Goal: Navigation & Orientation: Understand site structure

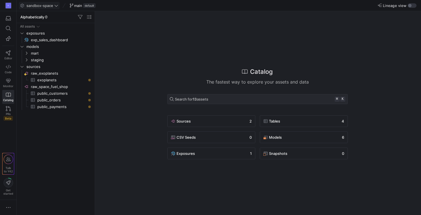
click at [52, 4] on span "sandbox-space" at bounding box center [39, 5] width 27 height 4
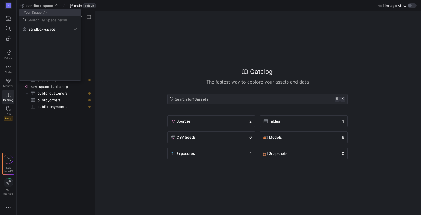
click at [47, 43] on cdk-virtual-scroll-viewport "sandbox-space" at bounding box center [50, 53] width 62 height 56
click at [147, 43] on div at bounding box center [210, 107] width 421 height 215
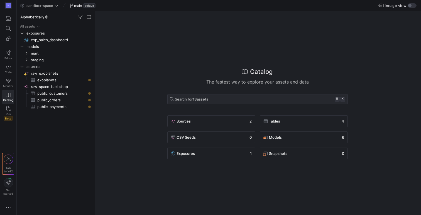
click at [80, 6] on span "main" at bounding box center [78, 5] width 8 height 4
click at [75, 5] on span "main" at bounding box center [78, 5] width 8 height 4
click at [3, 40] on span "button" at bounding box center [8, 38] width 11 height 9
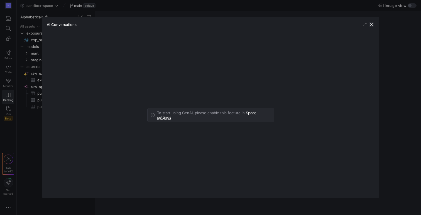
click at [371, 24] on span "button" at bounding box center [372, 25] width 6 height 6
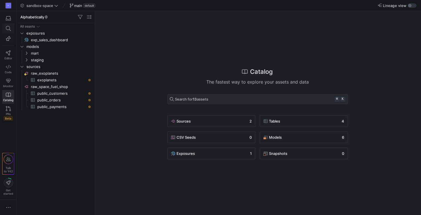
click at [5, 29] on span at bounding box center [8, 28] width 7 height 5
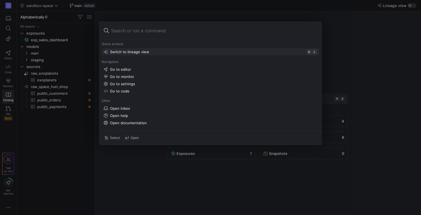
click at [346, 28] on div at bounding box center [210, 107] width 421 height 215
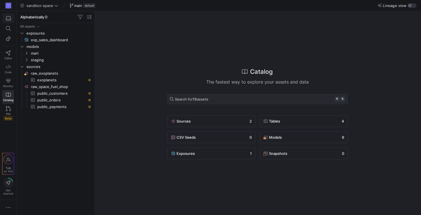
click at [8, 19] on icon "button" at bounding box center [8, 18] width 5 height 5
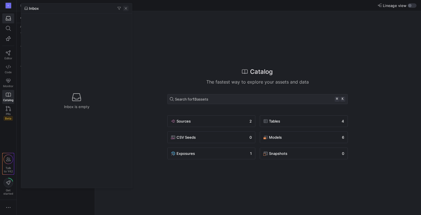
click at [127, 9] on span "button" at bounding box center [126, 9] width 6 height 6
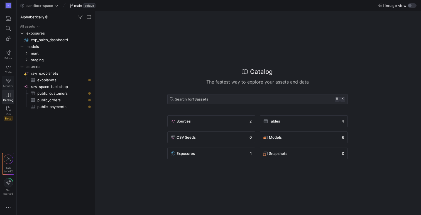
click at [8, 81] on icon at bounding box center [8, 80] width 5 height 5
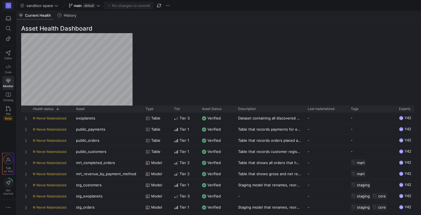
click at [7, 5] on div "D" at bounding box center [9, 6] width 6 height 6
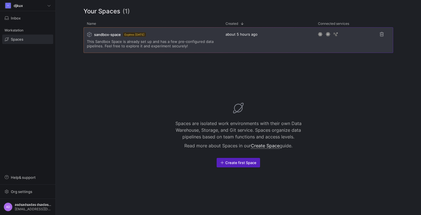
click at [177, 40] on span "This Sandbox Space is already set up and has a few pre-configured data pipeline…" at bounding box center [153, 43] width 132 height 9
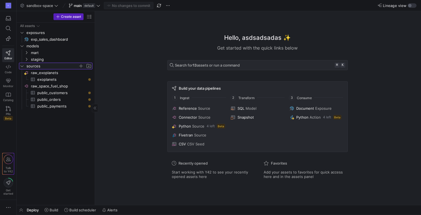
click at [23, 67] on icon "Press SPACE to select this row." at bounding box center [22, 65] width 4 height 3
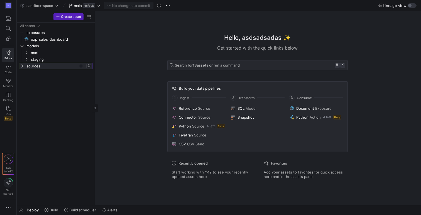
click at [23, 67] on icon at bounding box center [22, 65] width 4 height 3
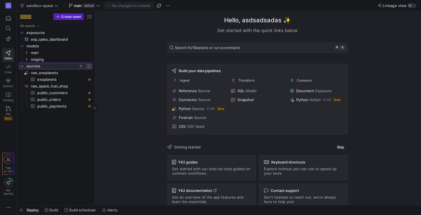
click at [22, 67] on icon at bounding box center [22, 65] width 4 height 3
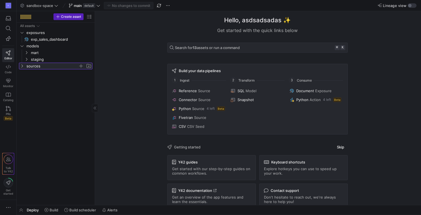
click at [22, 67] on icon at bounding box center [22, 65] width 4 height 3
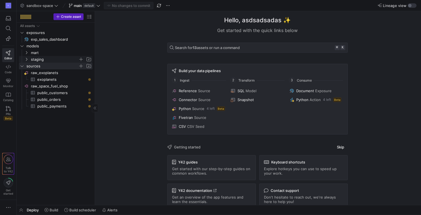
click at [27, 59] on icon "Press SPACE to select this row." at bounding box center [26, 59] width 4 height 3
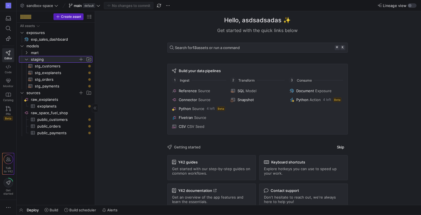
click at [26, 60] on icon at bounding box center [26, 59] width 4 height 3
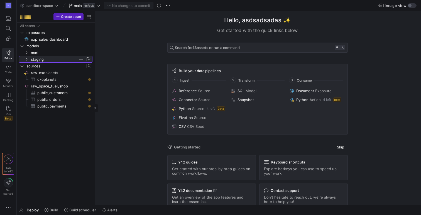
click at [26, 60] on icon at bounding box center [26, 59] width 4 height 3
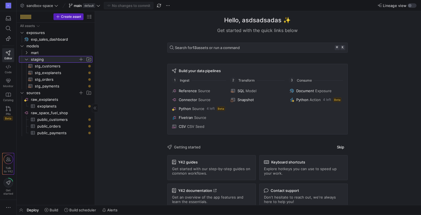
click at [26, 61] on icon at bounding box center [26, 59] width 4 height 3
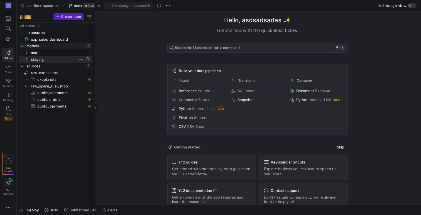
click at [21, 46] on icon "Press SPACE to select this row." at bounding box center [22, 45] width 4 height 3
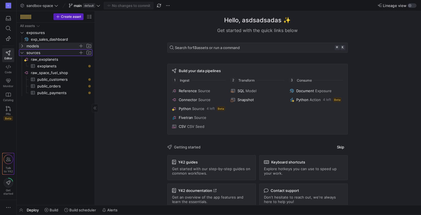
click at [23, 52] on icon "Press SPACE to select this row." at bounding box center [22, 52] width 4 height 3
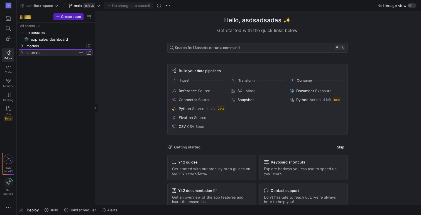
click at [22, 53] on icon at bounding box center [22, 52] width 4 height 3
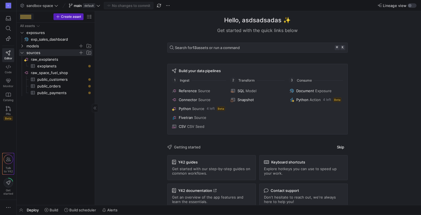
click at [21, 16] on div at bounding box center [21, 16] width 1 height 1
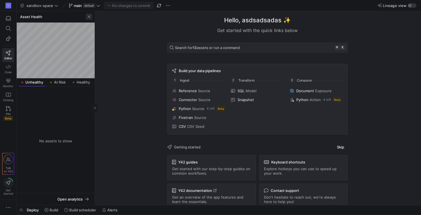
click at [92, 18] on span "button" at bounding box center [89, 16] width 7 height 7
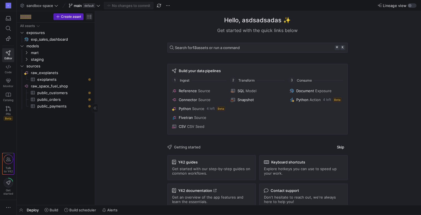
click at [91, 18] on span "button" at bounding box center [89, 16] width 7 height 7
click at [89, 18] on div at bounding box center [210, 107] width 421 height 215
click at [95, 110] on div at bounding box center [95, 108] width 6 height 8
